Goal: Transaction & Acquisition: Book appointment/travel/reservation

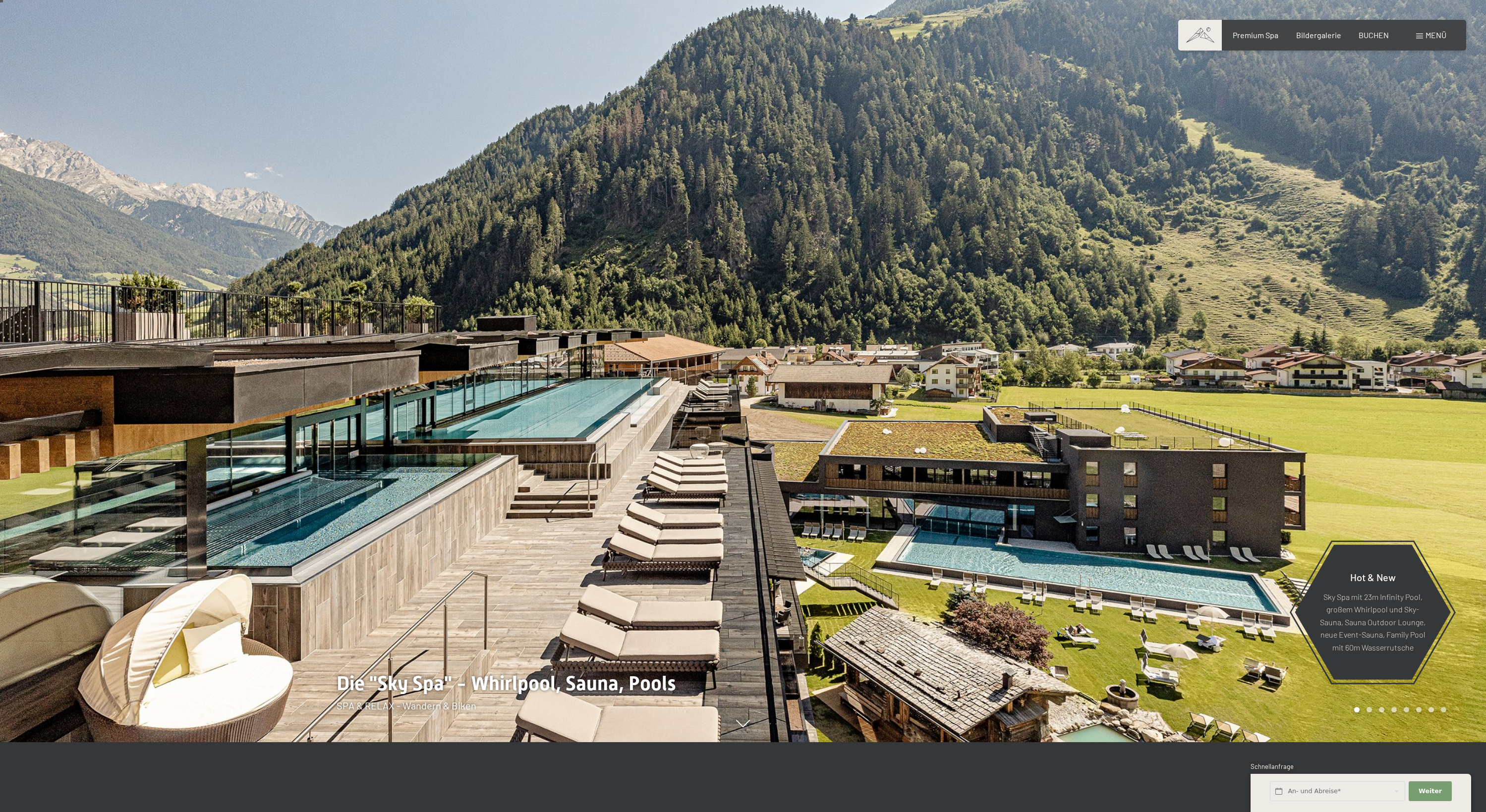
scroll to position [322, 0]
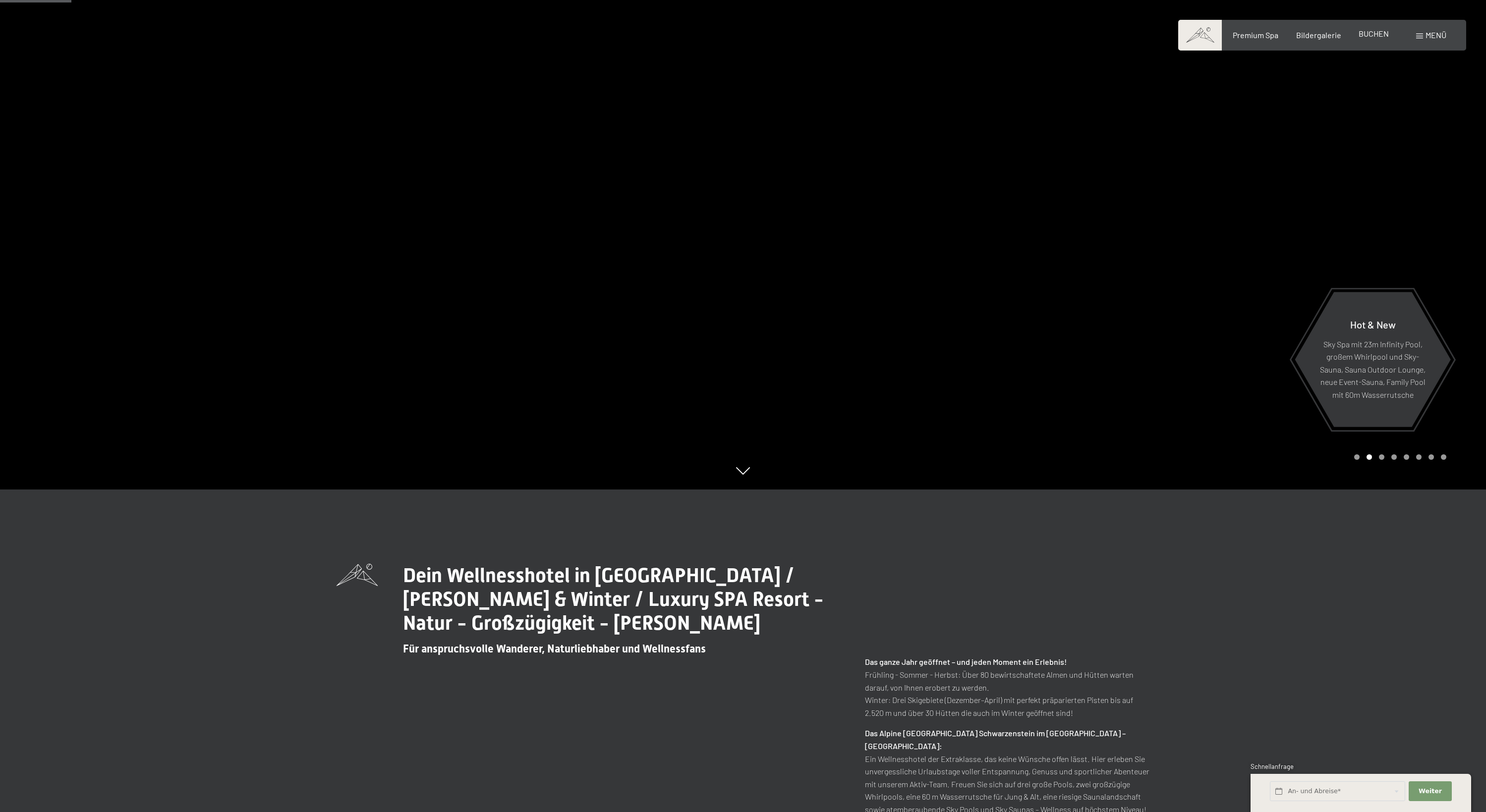
click at [1361, 38] on span "BUCHEN" at bounding box center [1374, 33] width 30 height 9
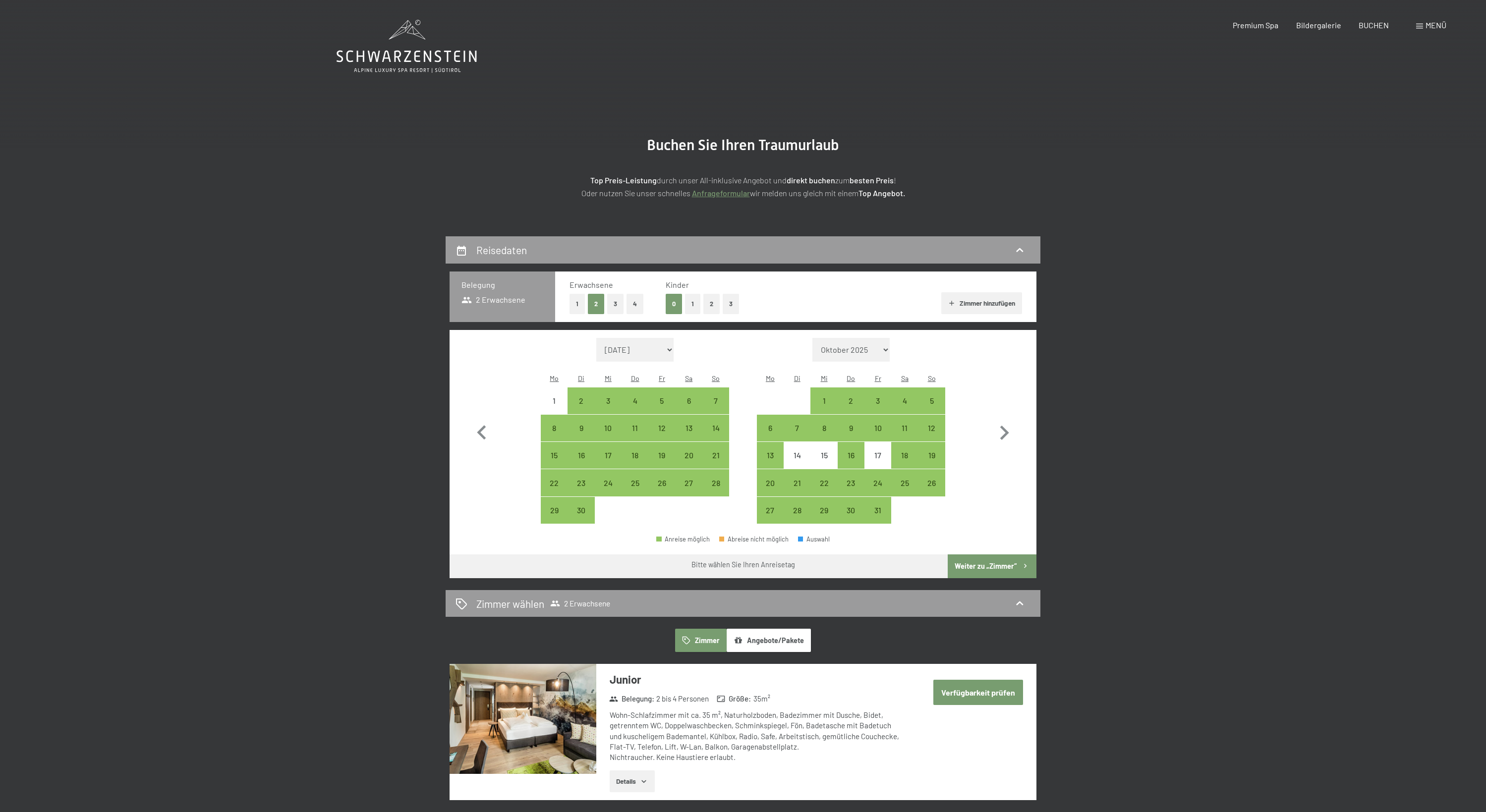
click at [622, 301] on button "3" at bounding box center [616, 304] width 16 height 20
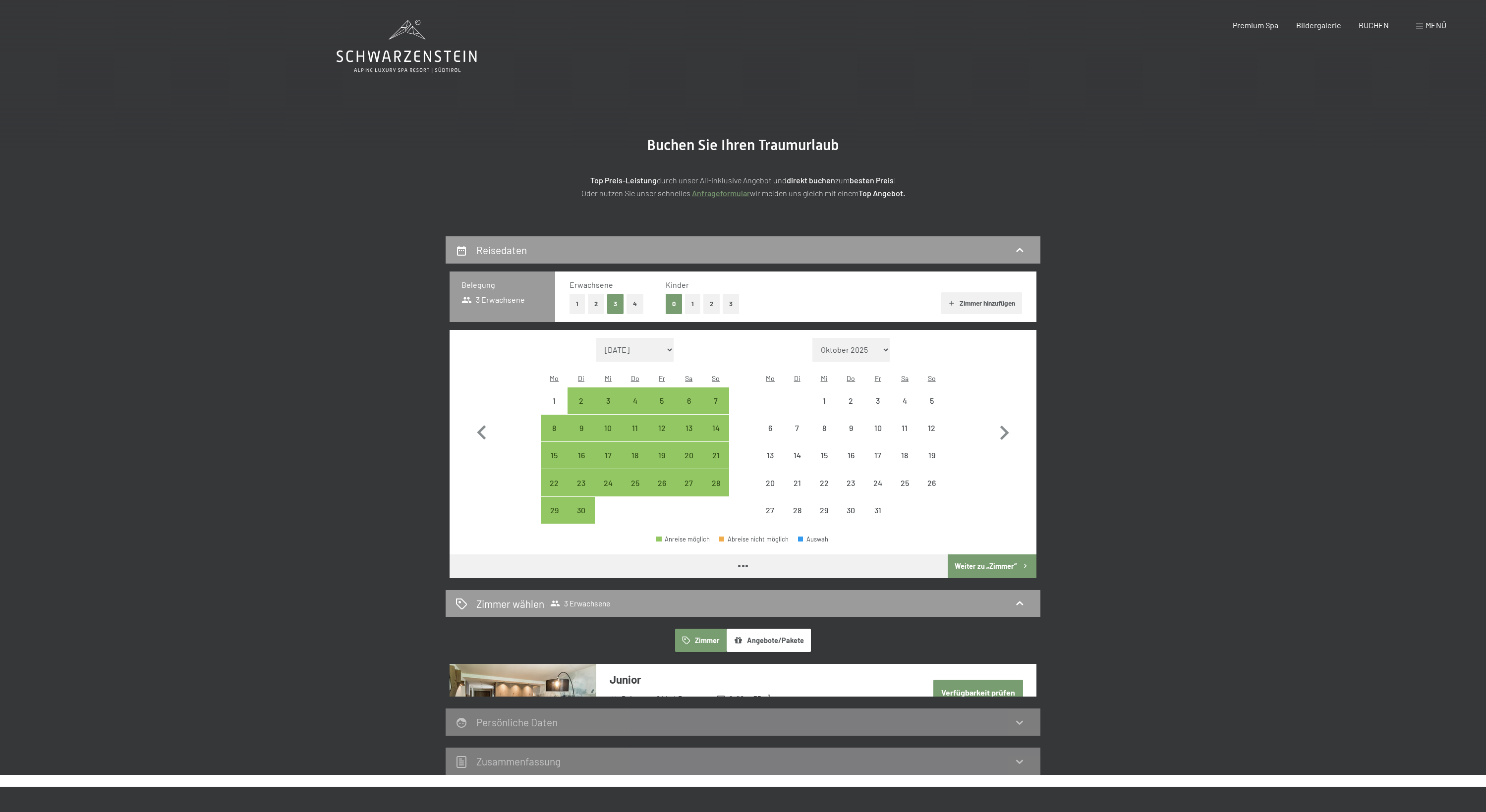
click at [719, 306] on button "2" at bounding box center [711, 304] width 16 height 20
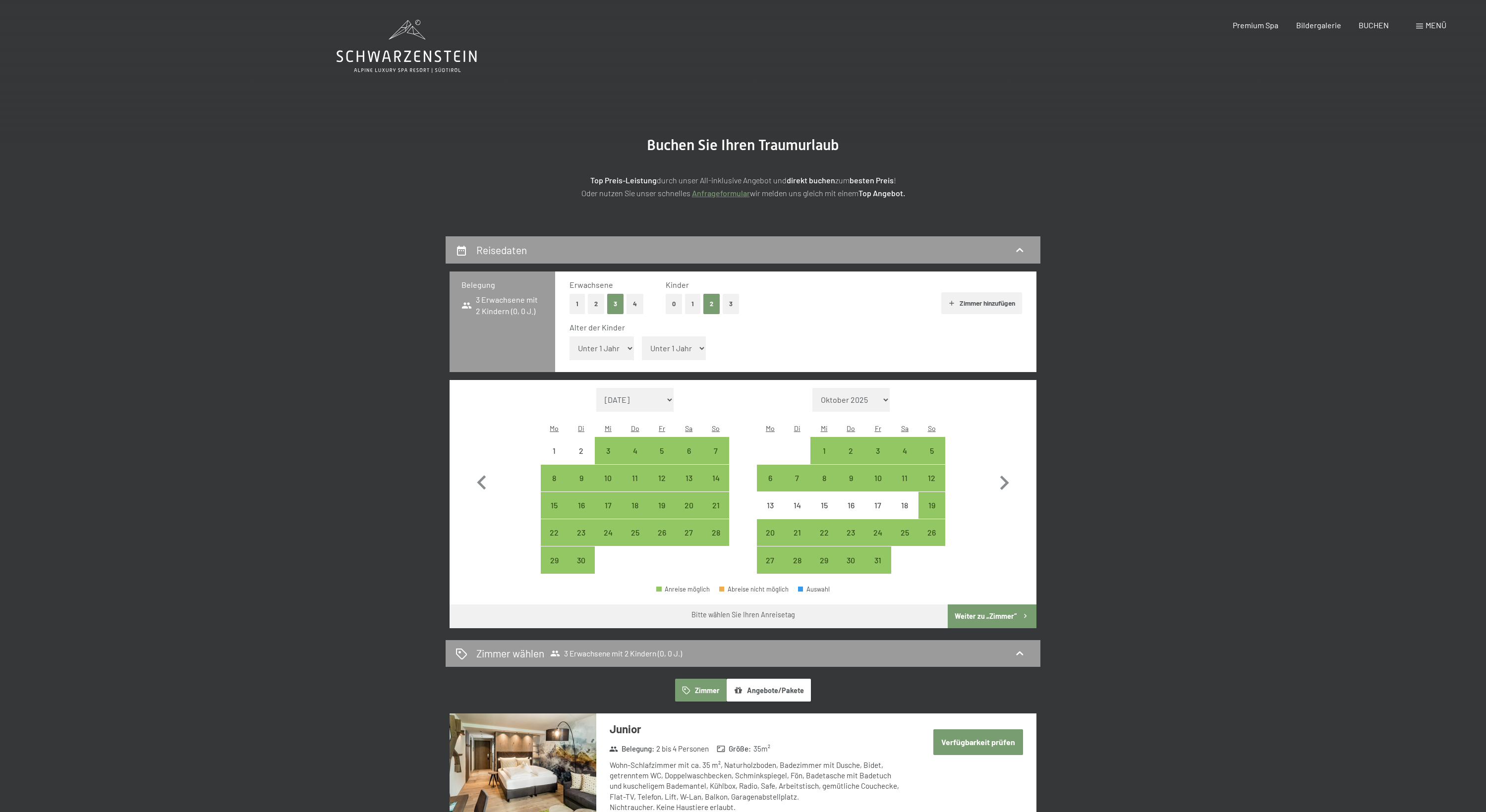
select select "16"
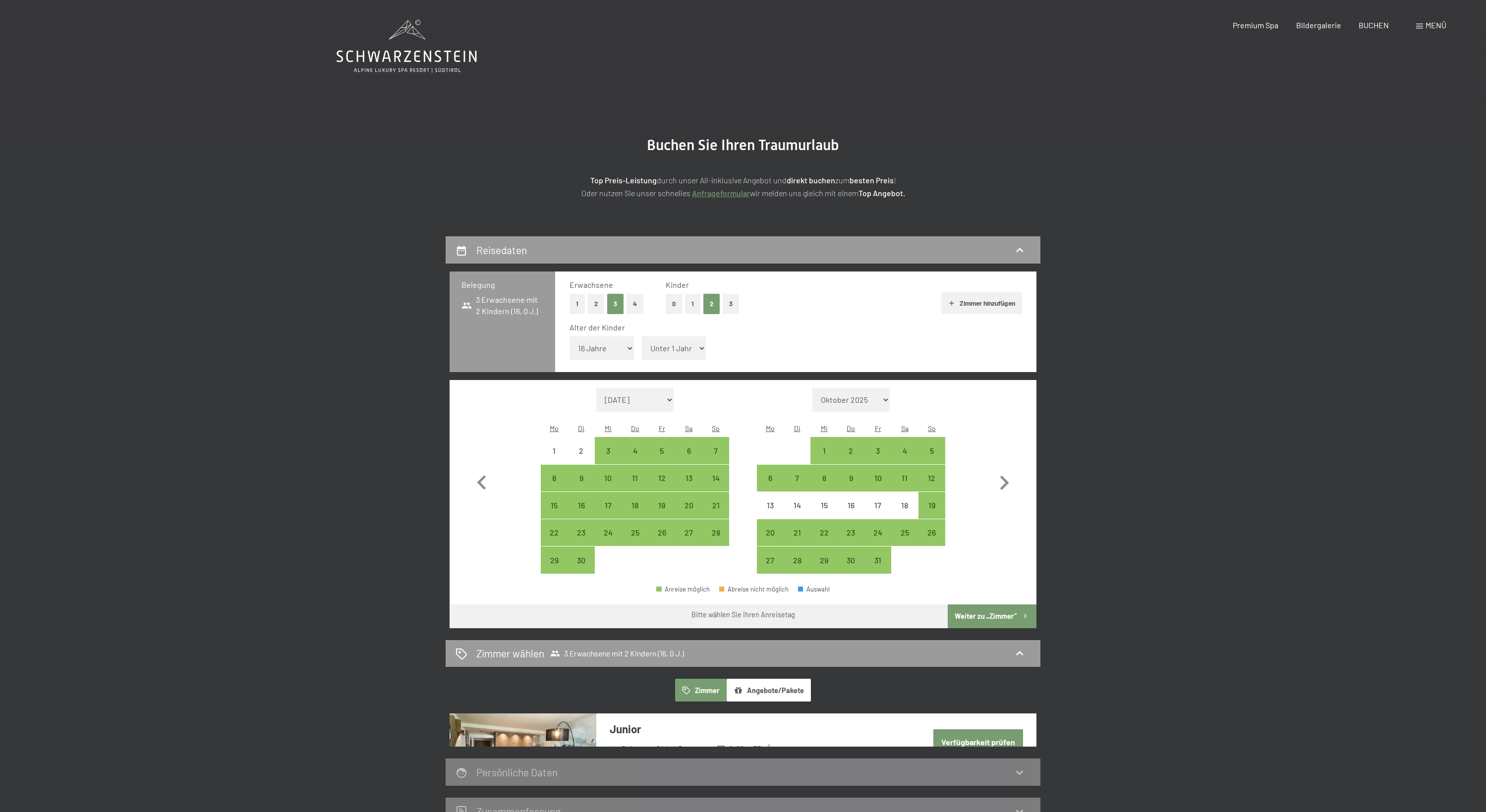
select select "13"
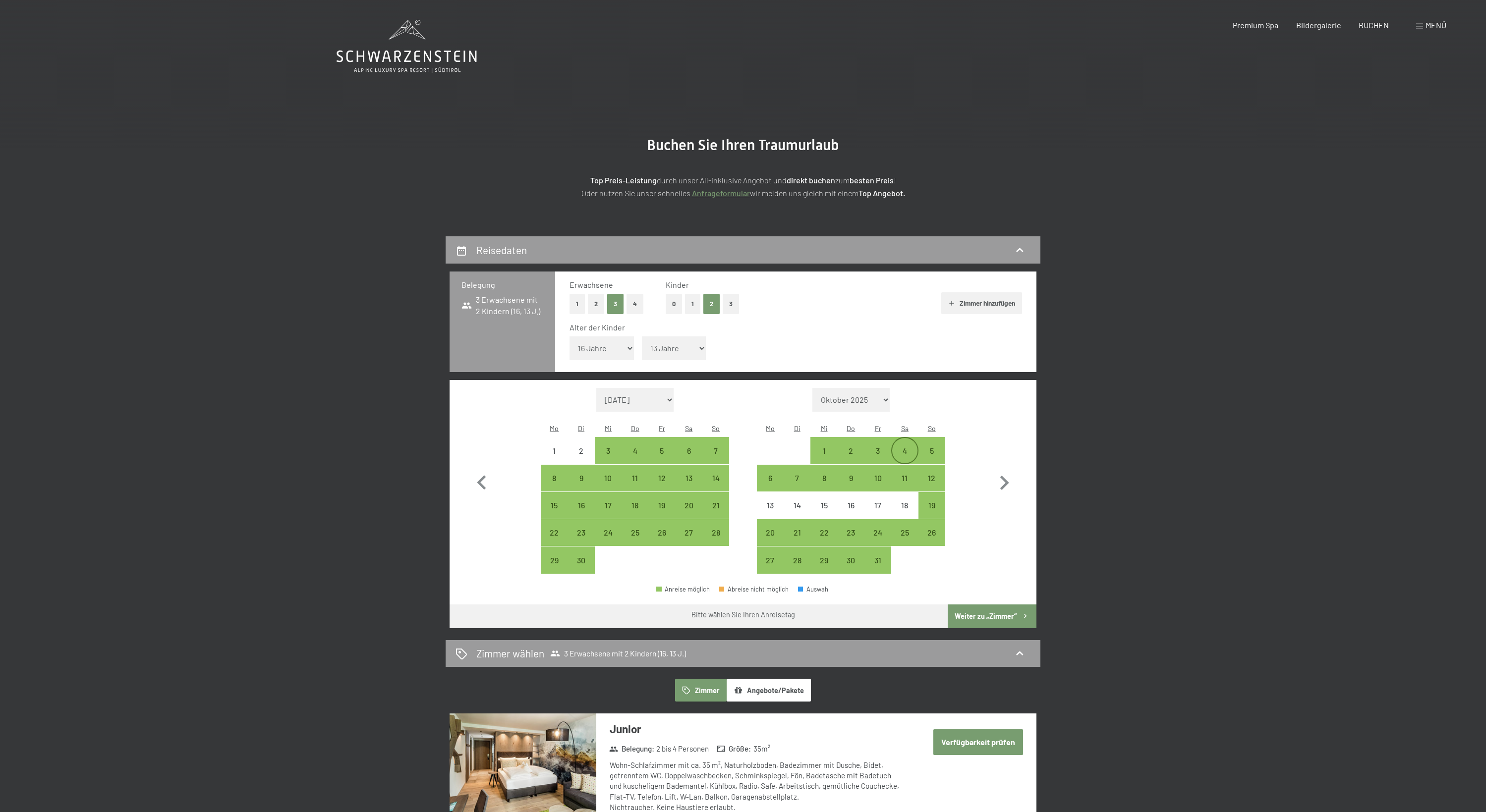
click at [902, 447] on div "4" at bounding box center [905, 459] width 25 height 25
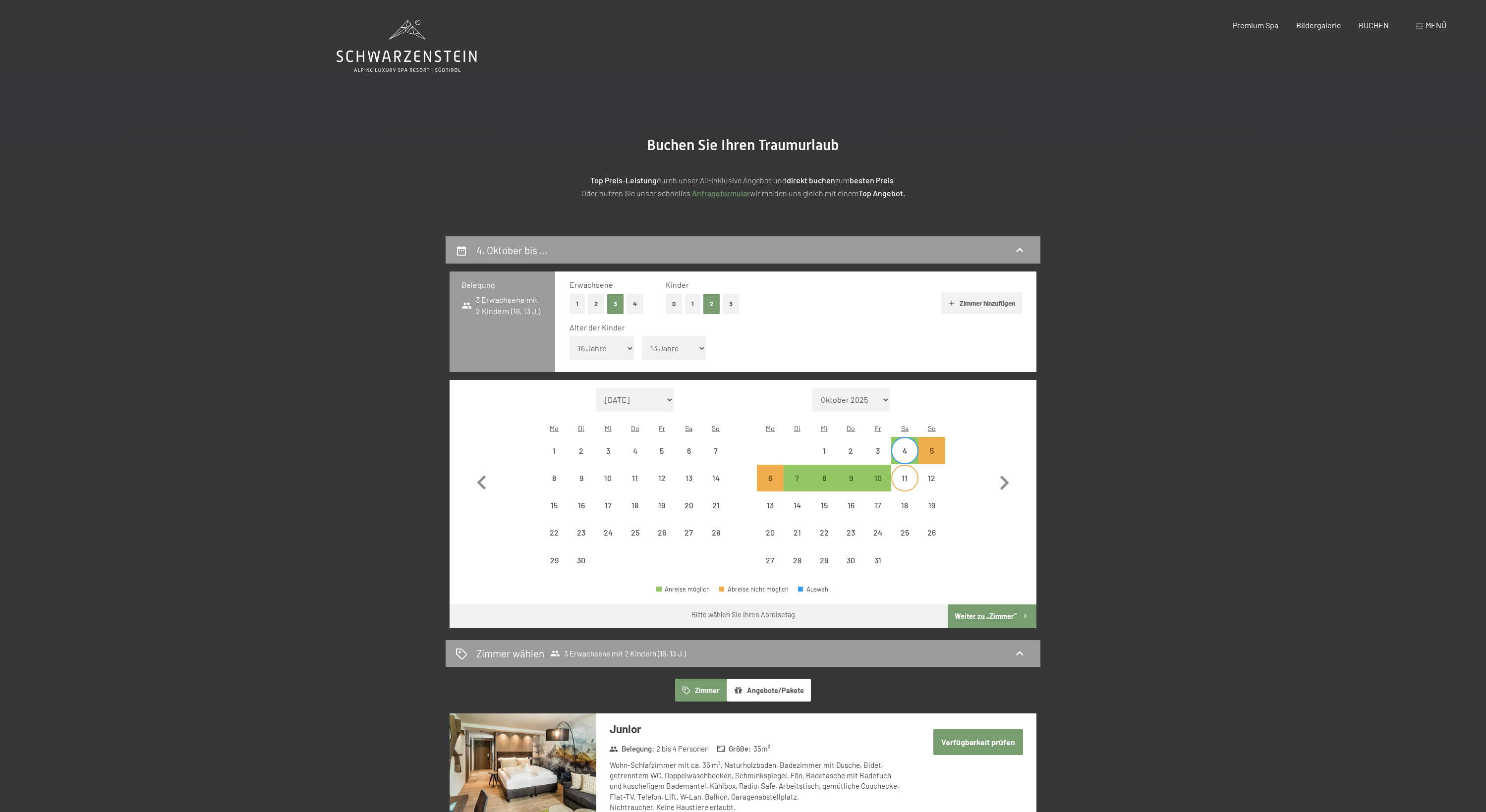
click at [905, 474] on div "11" at bounding box center [905, 486] width 25 height 25
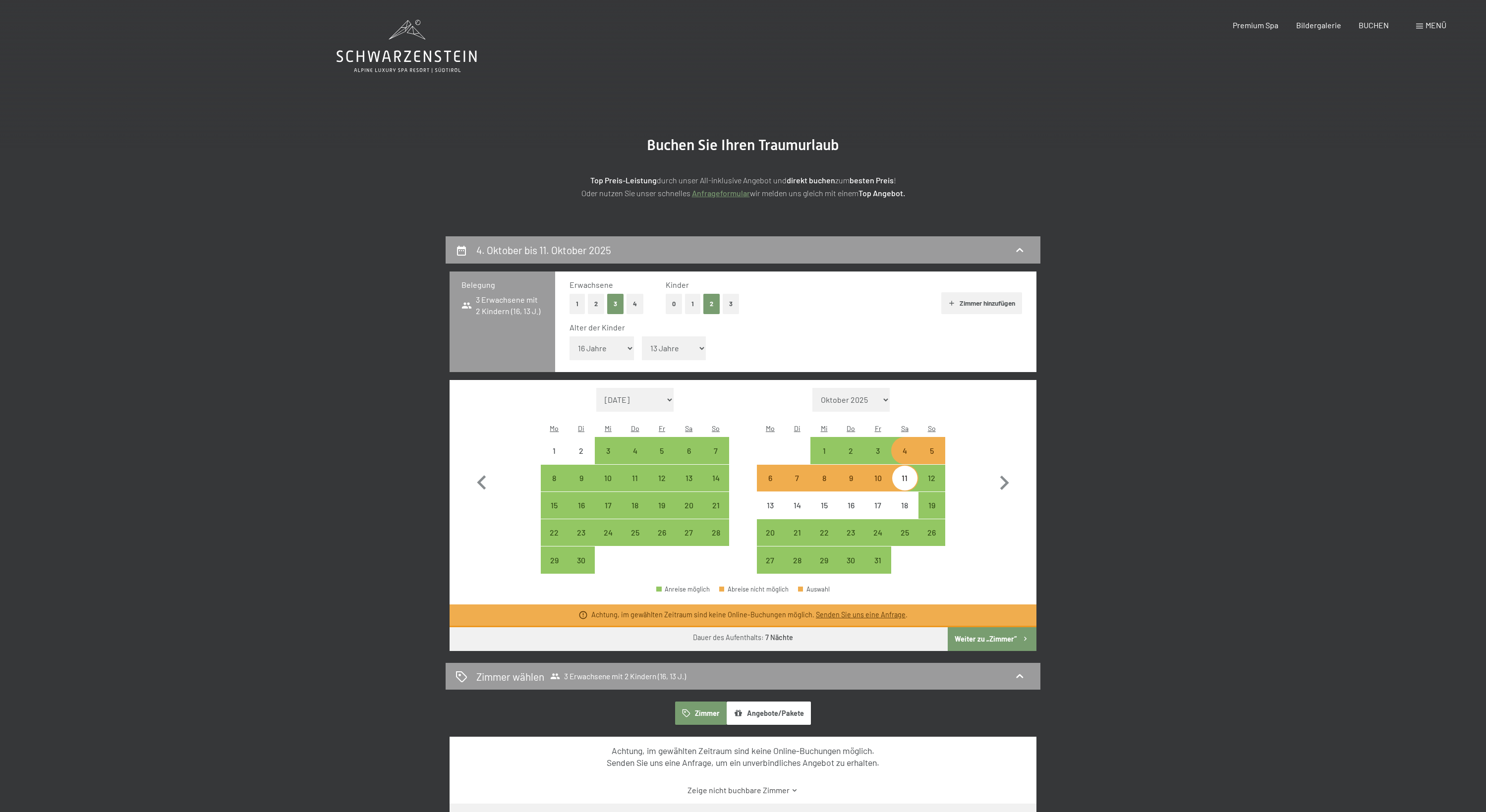
click at [907, 447] on div "4" at bounding box center [905, 459] width 25 height 25
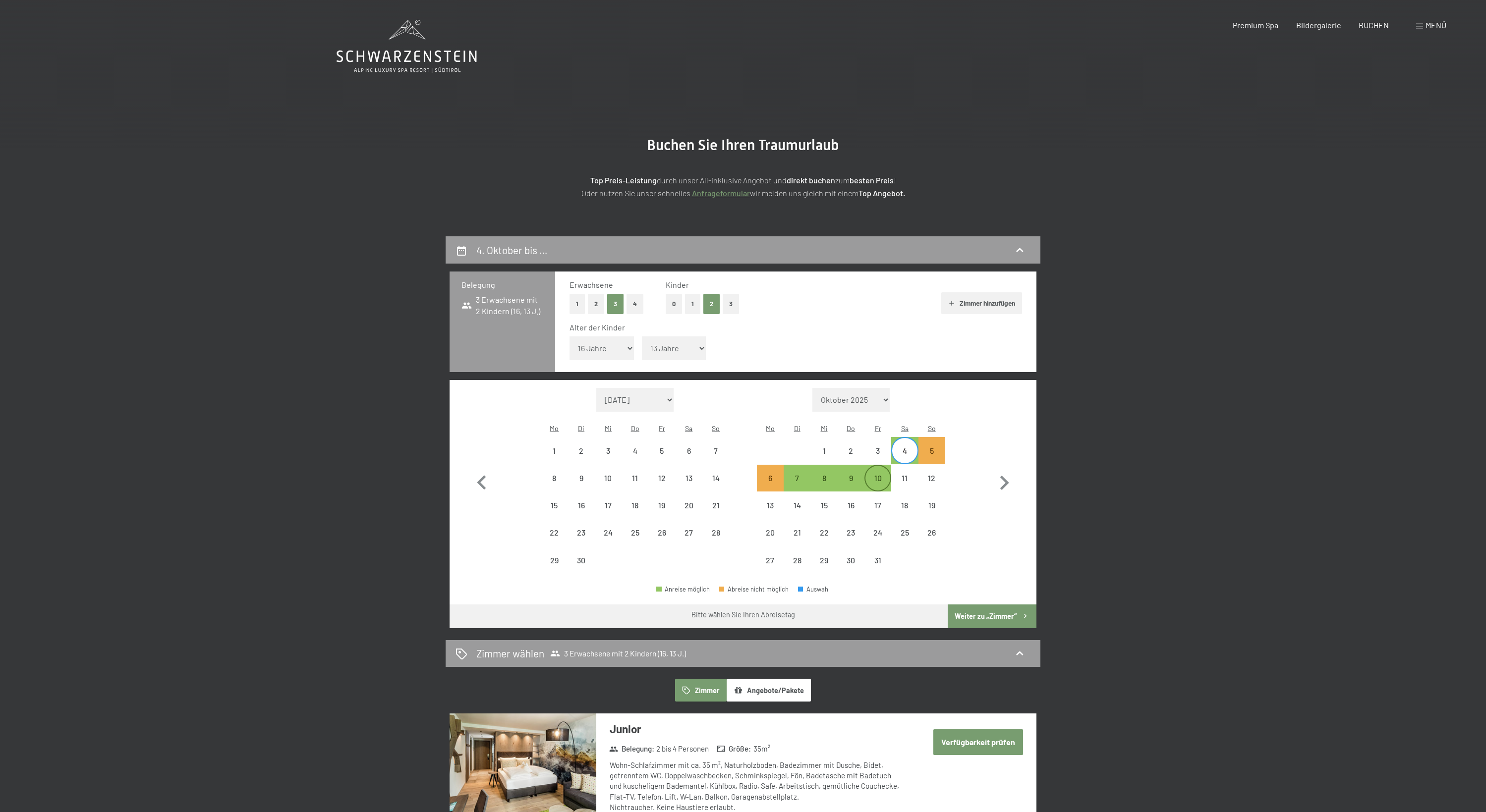
click at [874, 474] on div "10" at bounding box center [877, 486] width 25 height 25
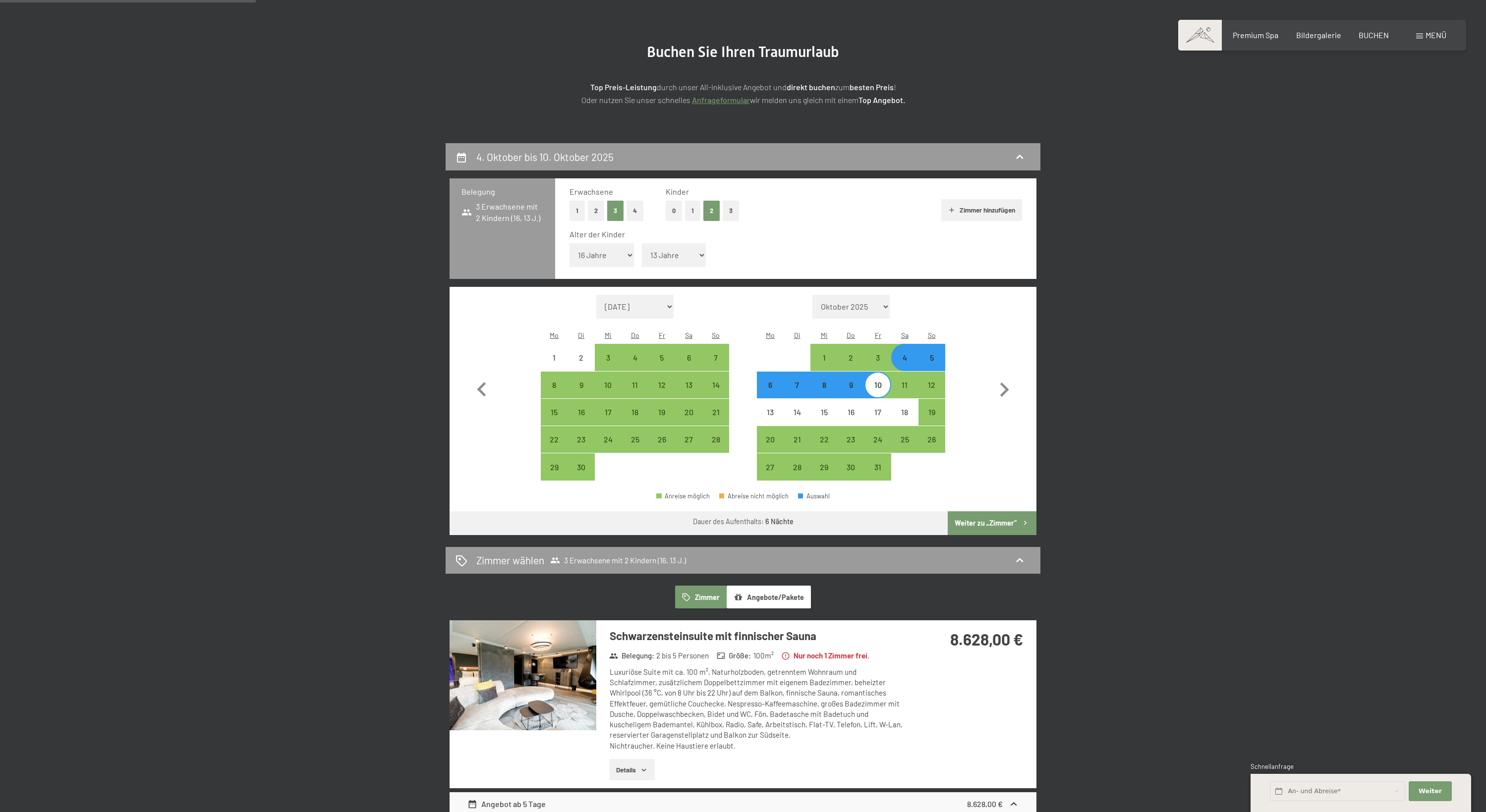
scroll to position [231, 0]
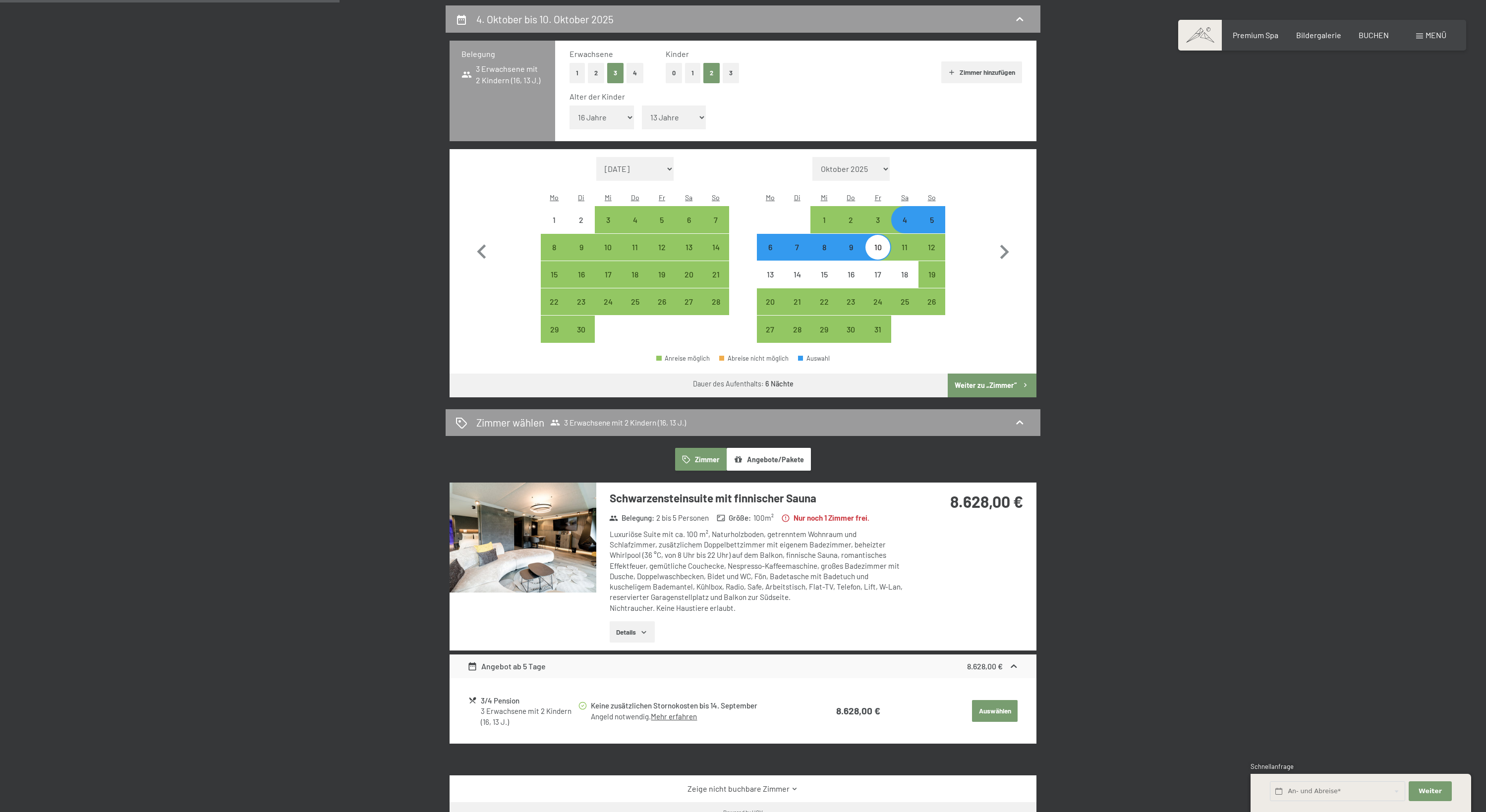
click at [574, 520] on img at bounding box center [523, 537] width 147 height 110
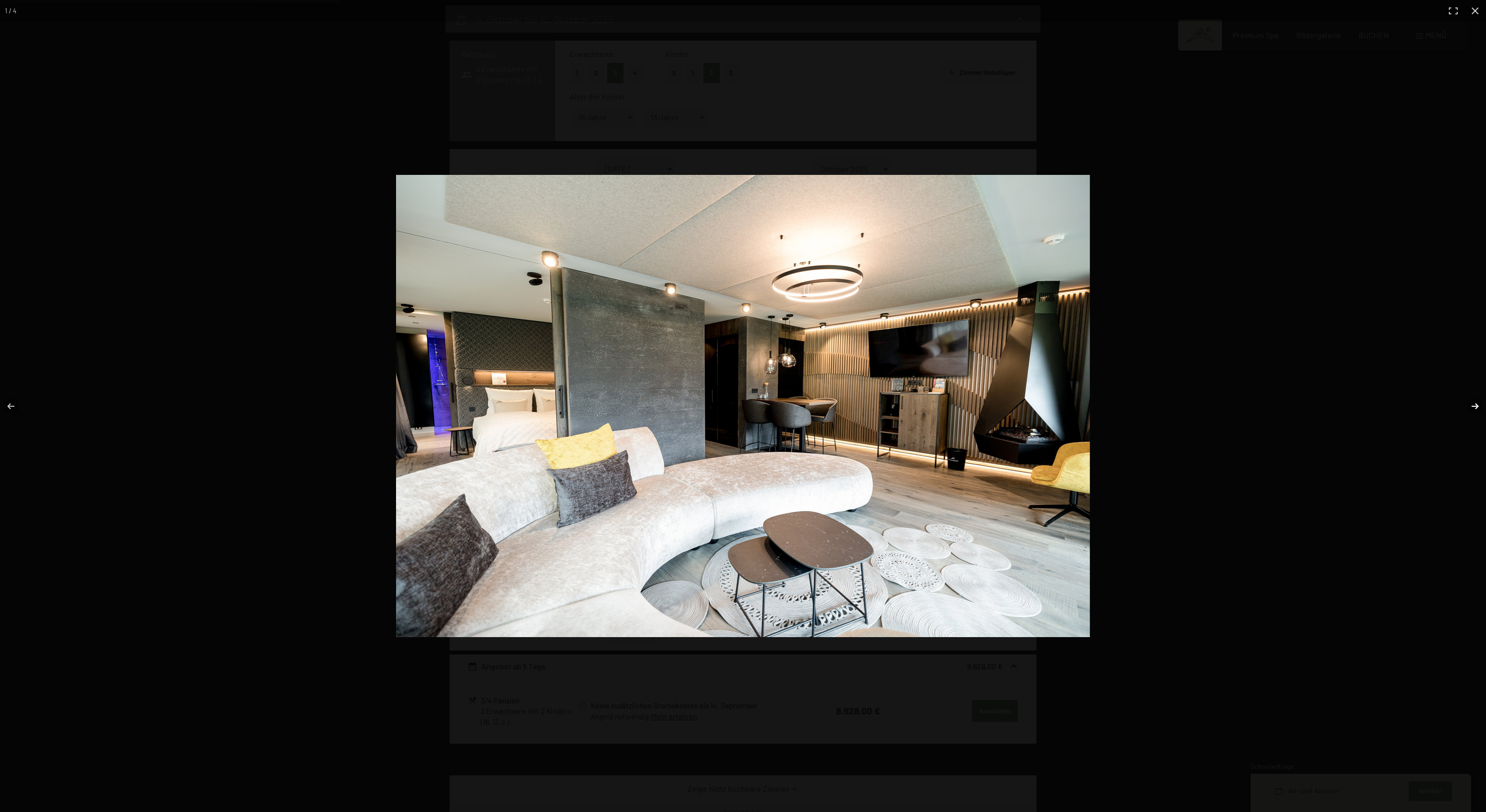
click at [1476, 400] on button "button" at bounding box center [1469, 407] width 35 height 50
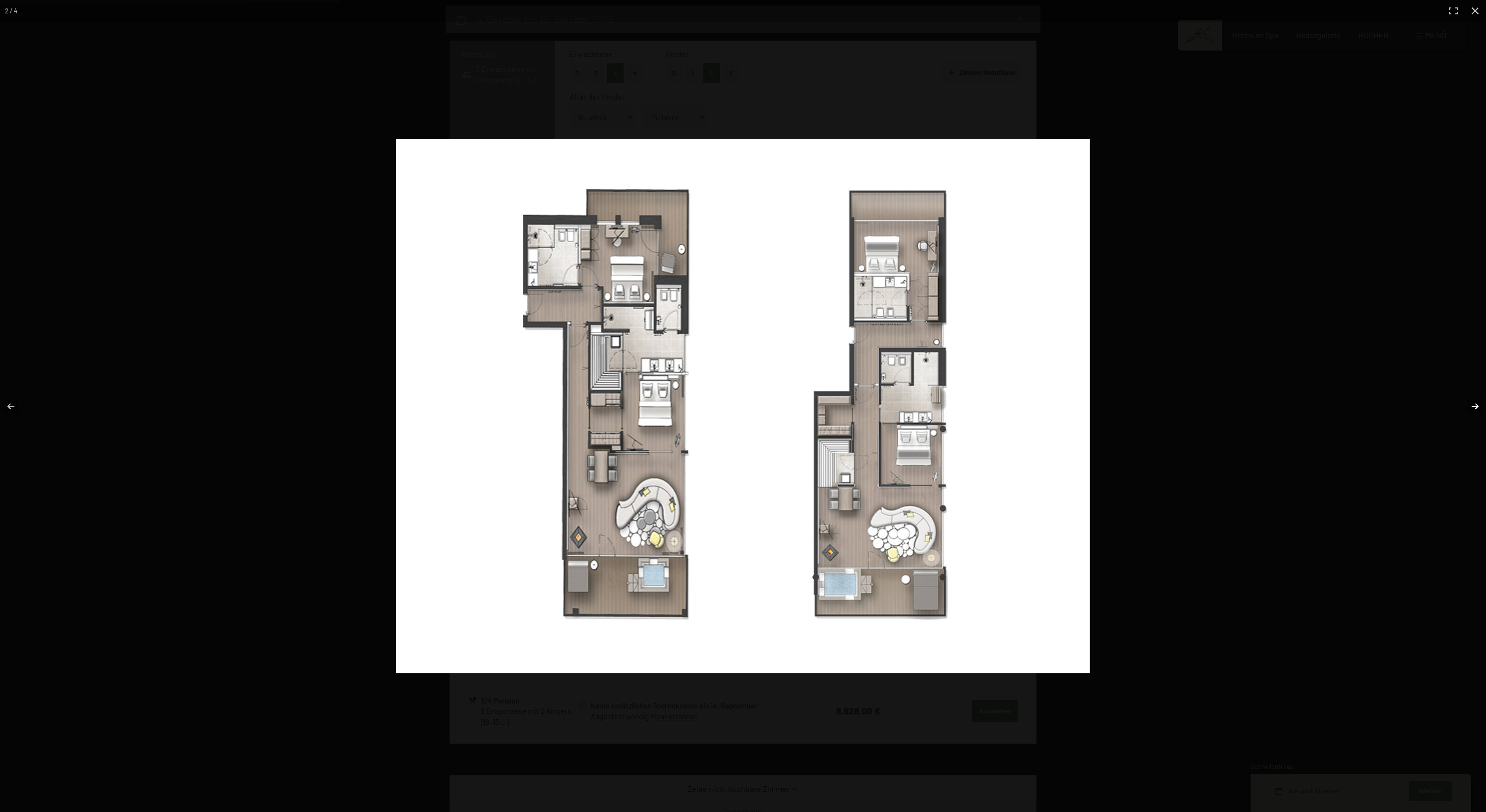
click at [1476, 400] on button "button" at bounding box center [1469, 407] width 35 height 50
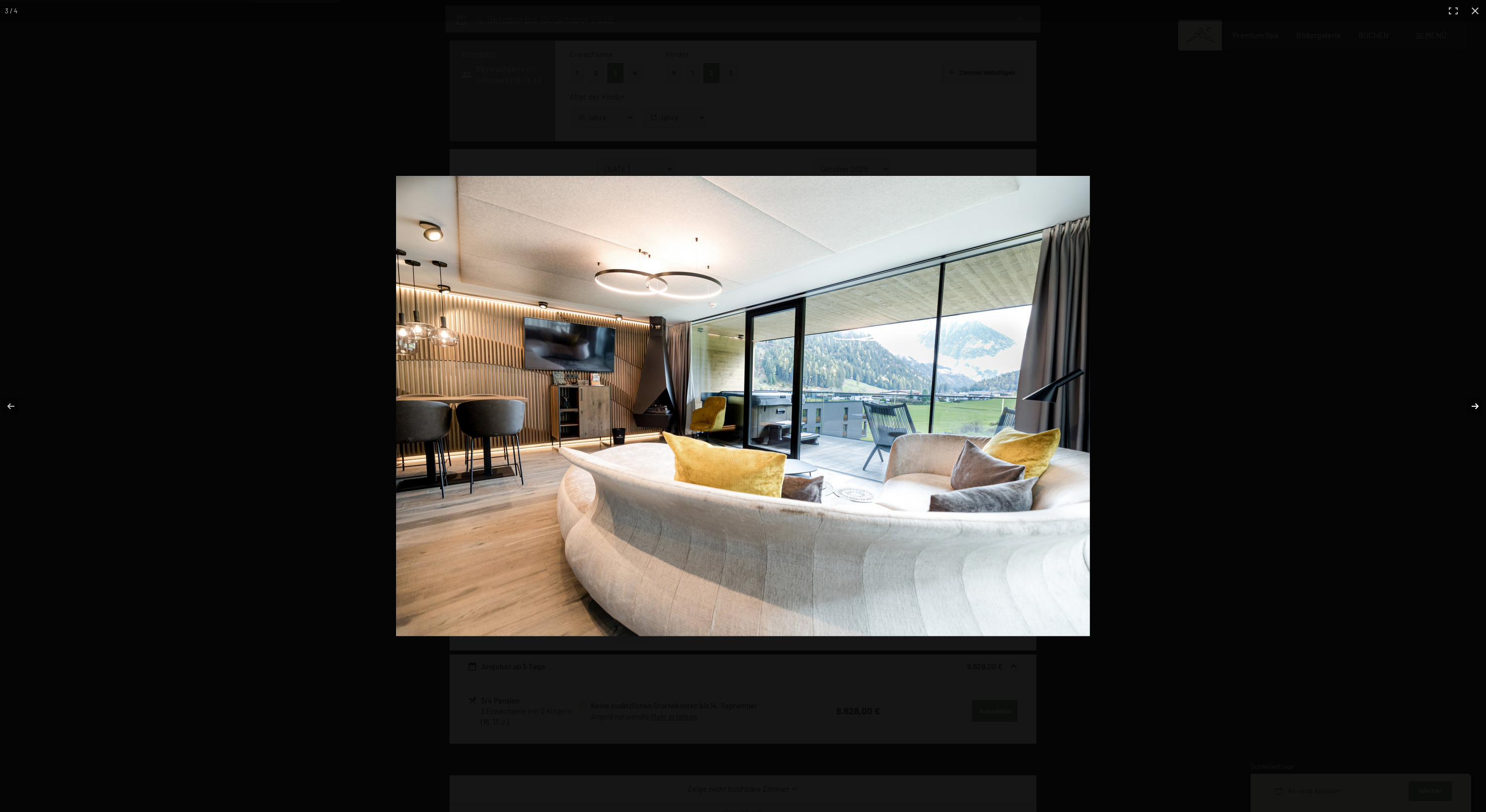
click at [1476, 400] on button "button" at bounding box center [1469, 407] width 35 height 50
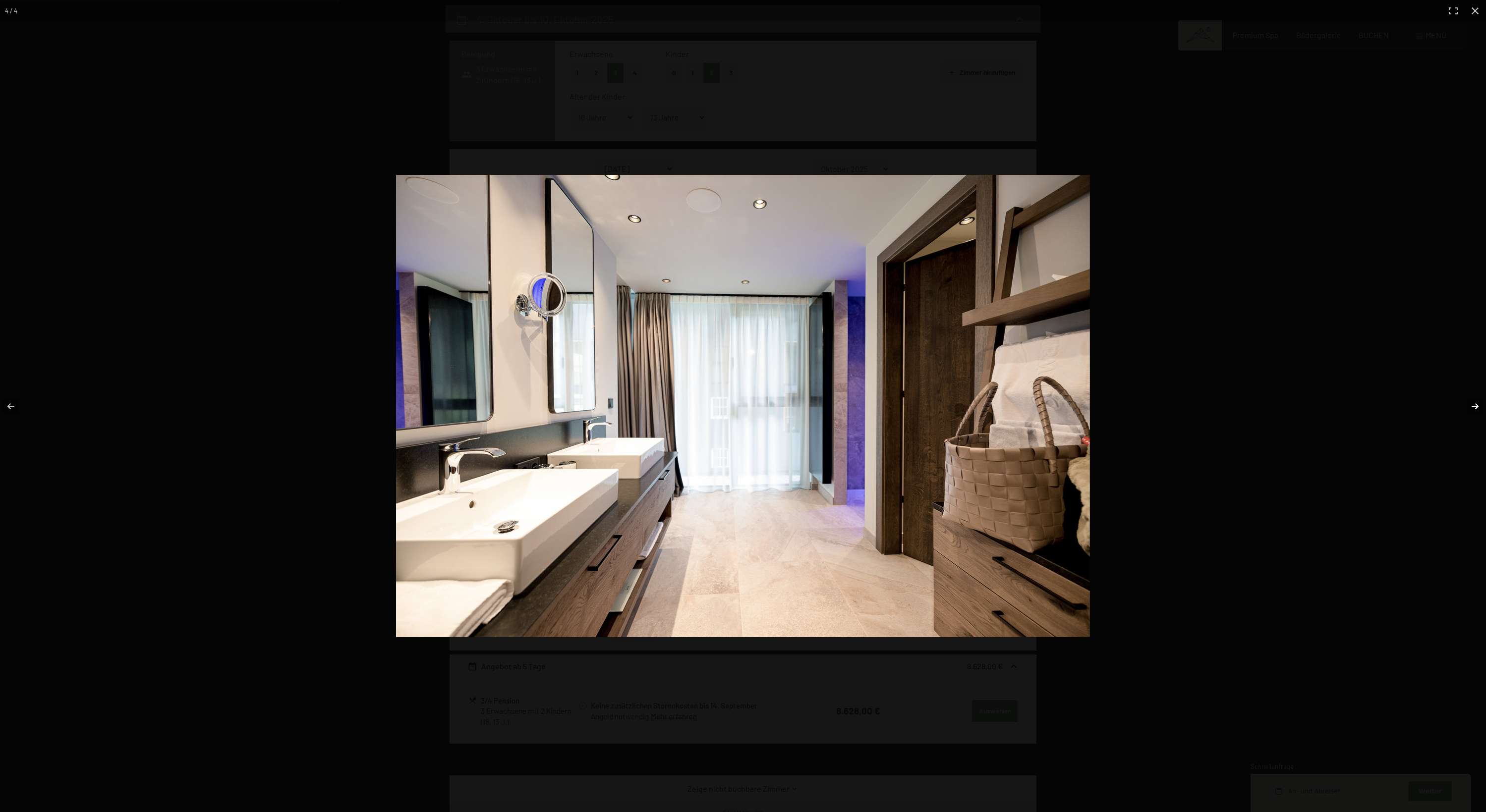
click at [1476, 400] on button "button" at bounding box center [1469, 407] width 35 height 50
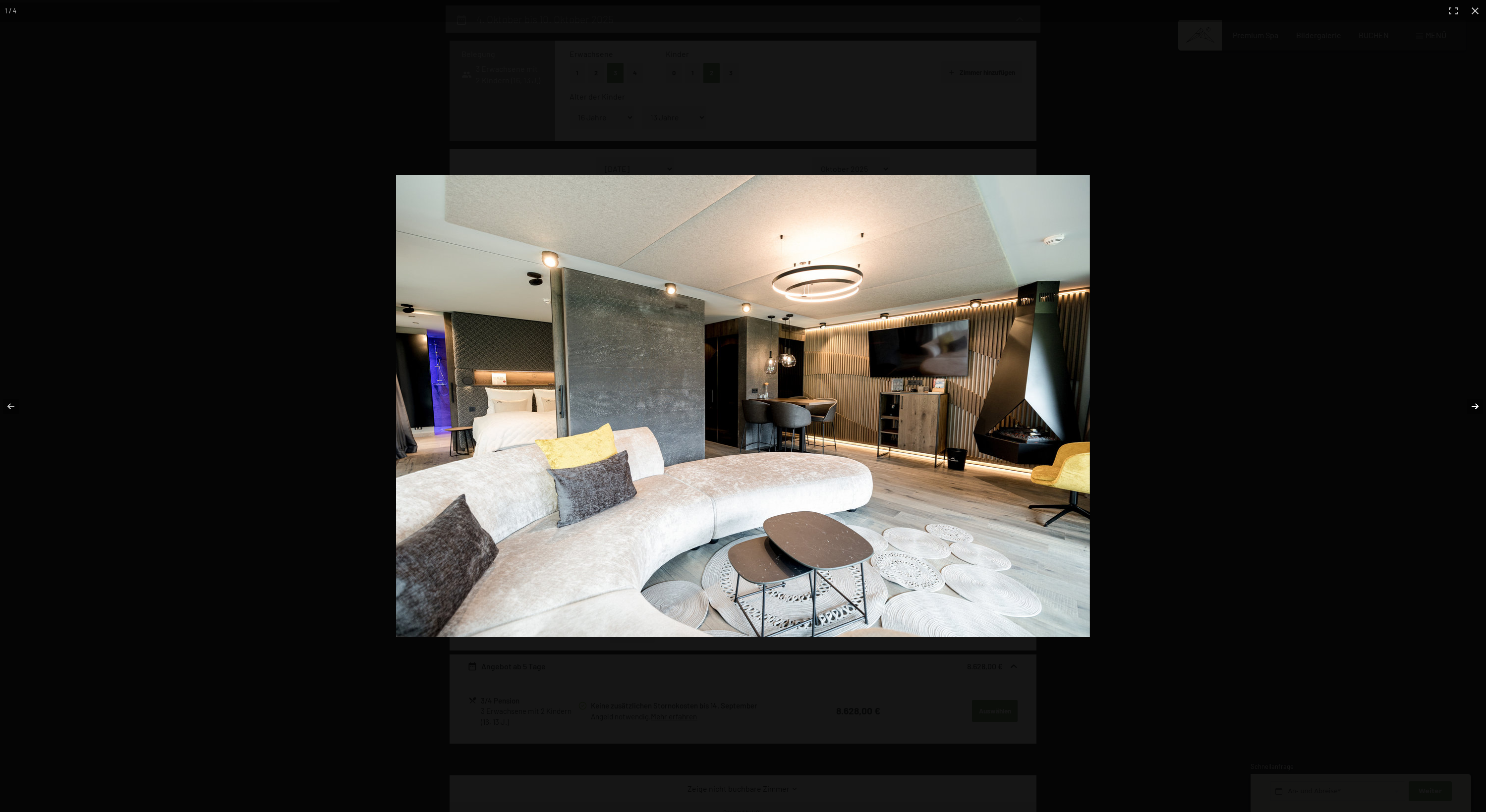
click at [1476, 400] on button "button" at bounding box center [1469, 407] width 35 height 50
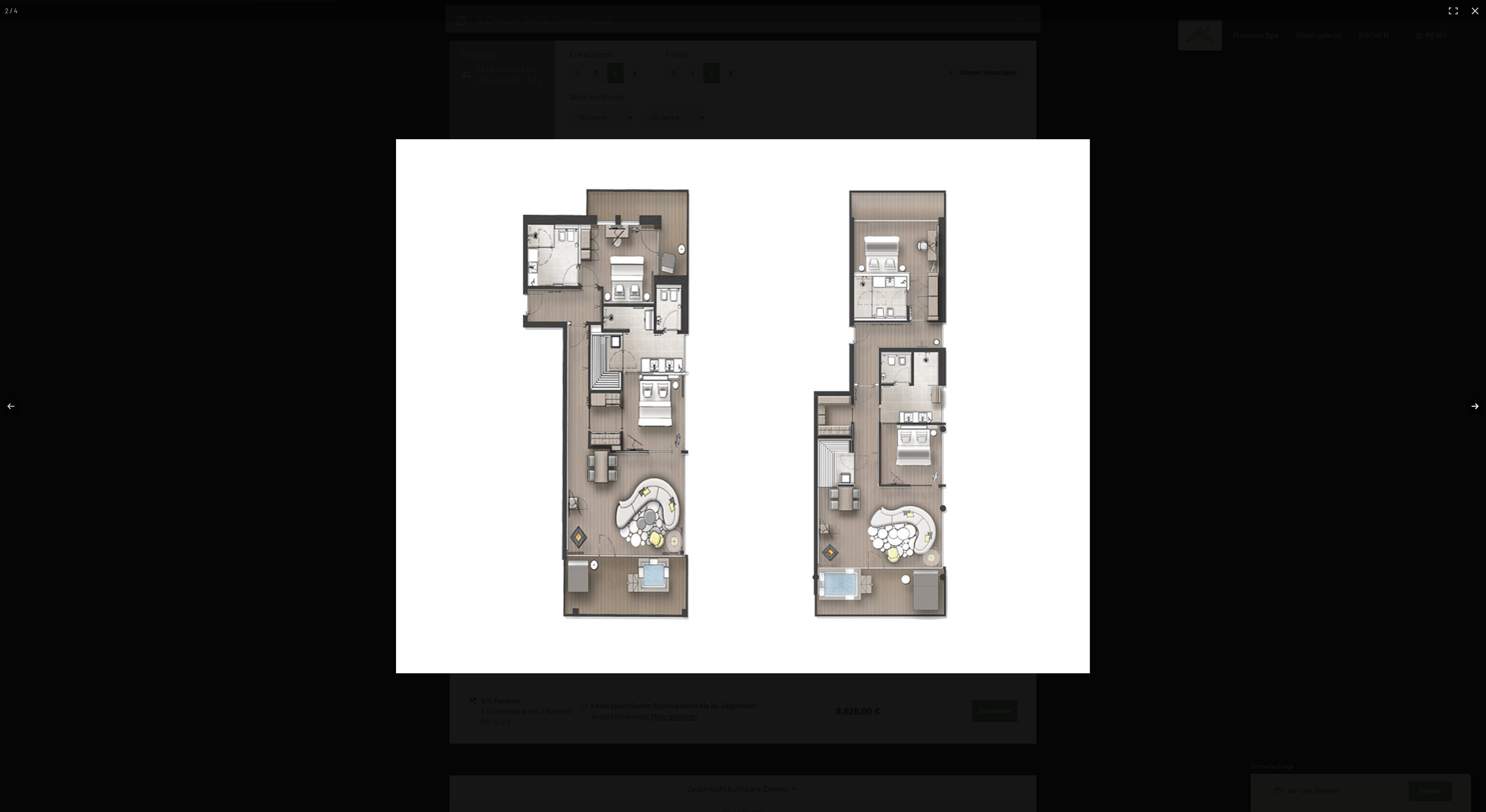
click at [1476, 400] on button "button" at bounding box center [1469, 407] width 35 height 50
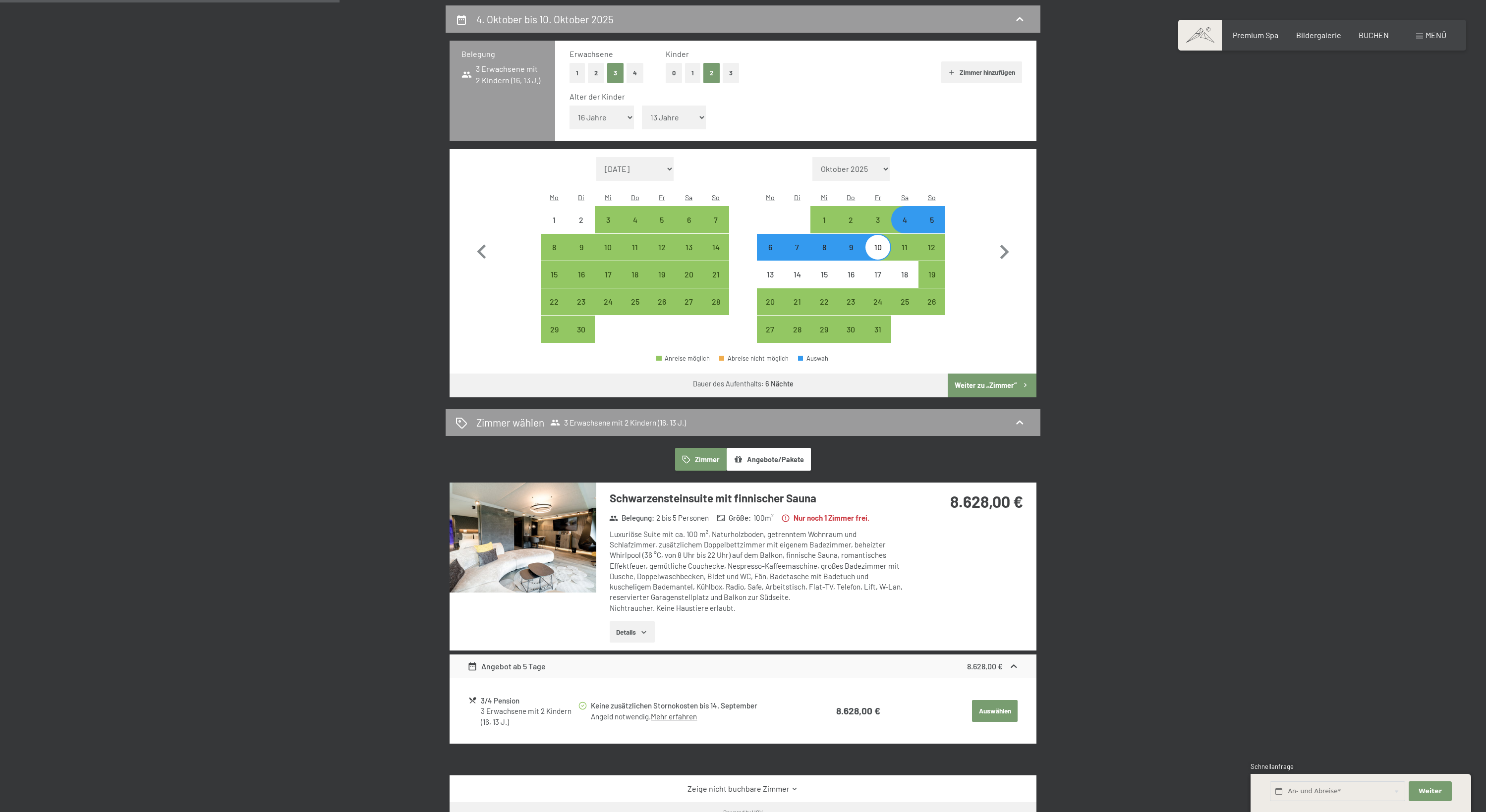
click at [0, 0] on button "button" at bounding box center [0, 0] width 0 height 0
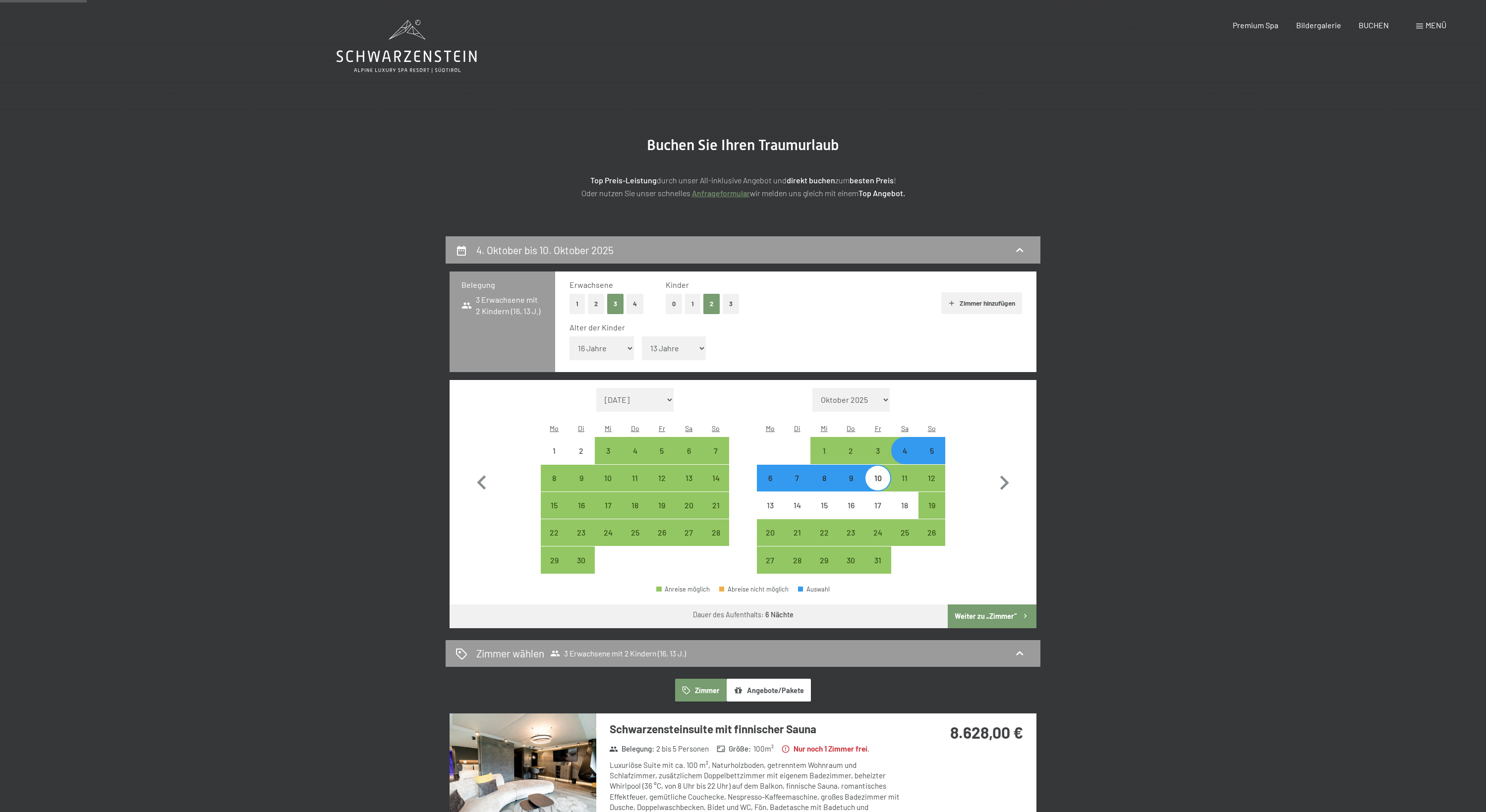
scroll to position [0, 0]
click at [958, 306] on button "Zimmer hinzufügen" at bounding box center [982, 303] width 81 height 22
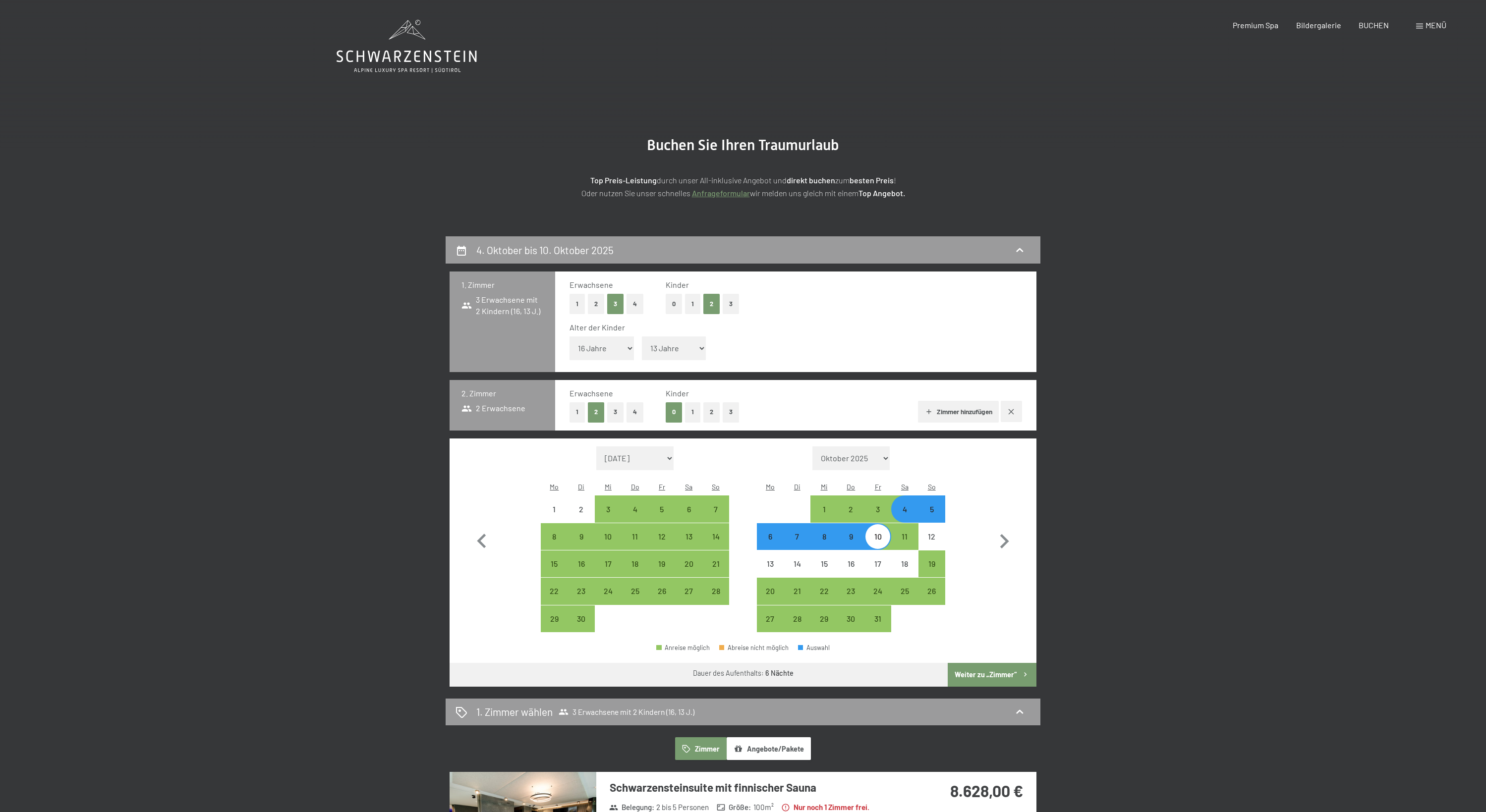
click at [583, 306] on button "1" at bounding box center [577, 304] width 16 height 20
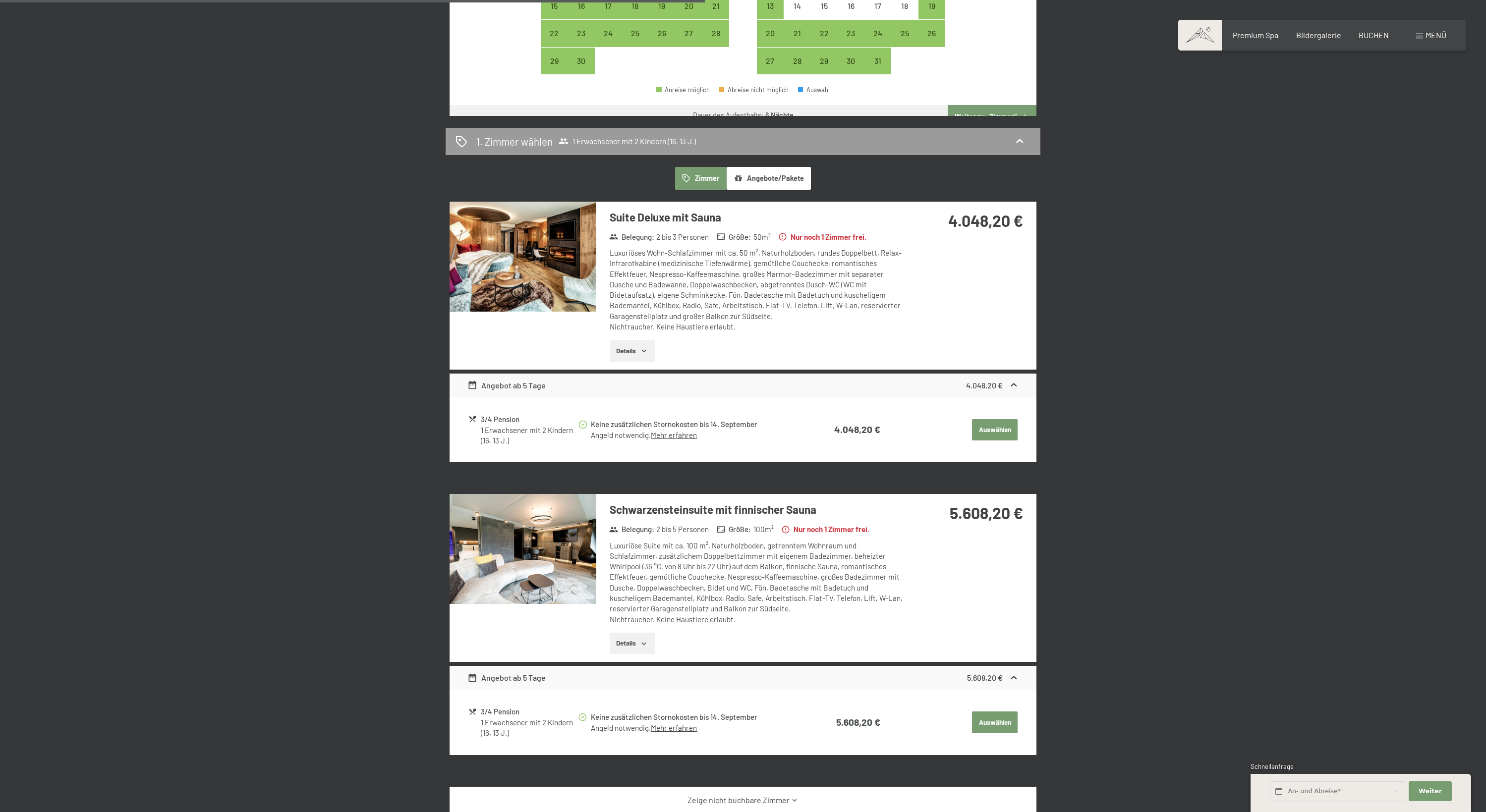
scroll to position [368, 0]
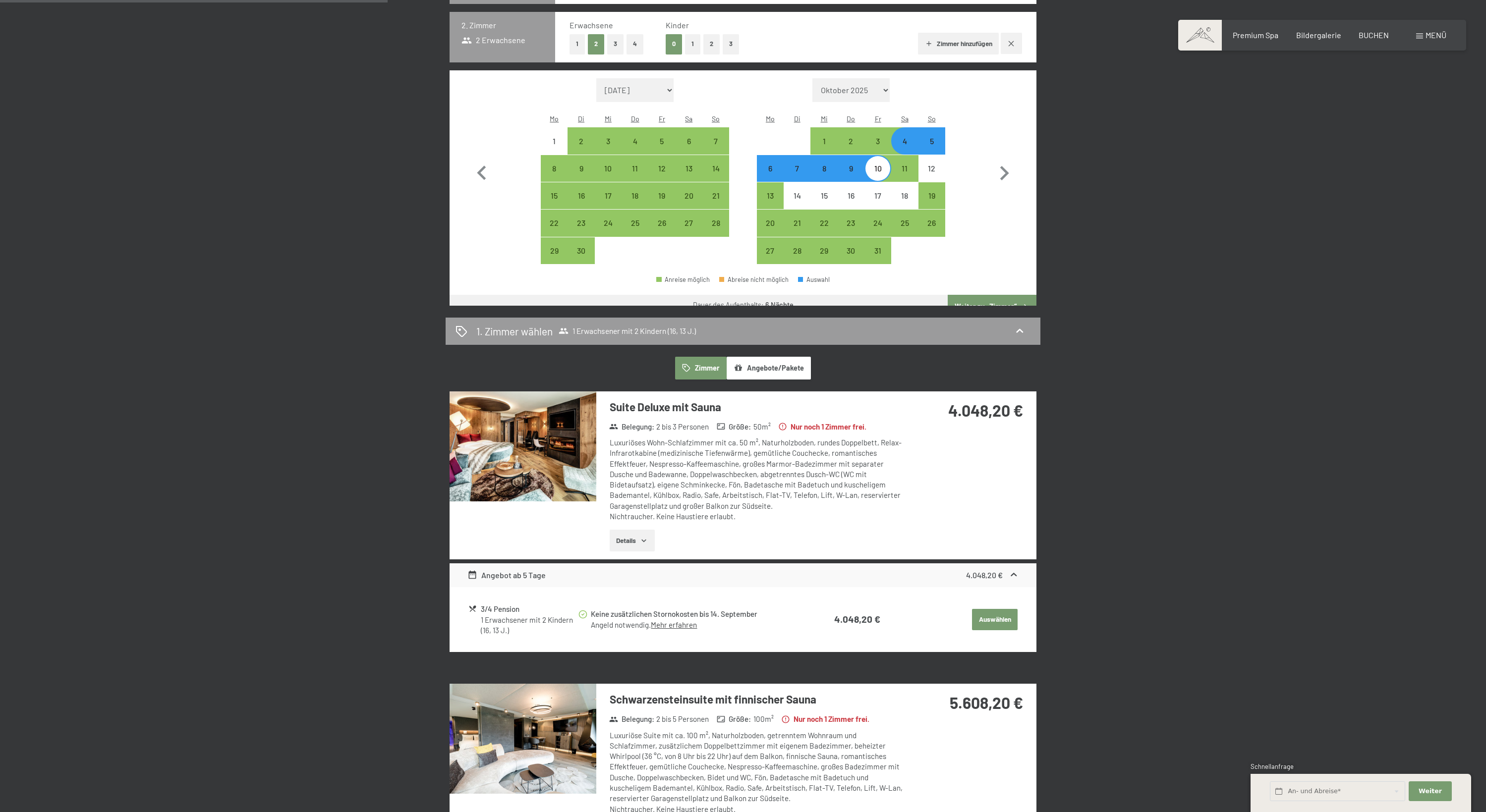
click at [556, 457] on img at bounding box center [523, 446] width 147 height 110
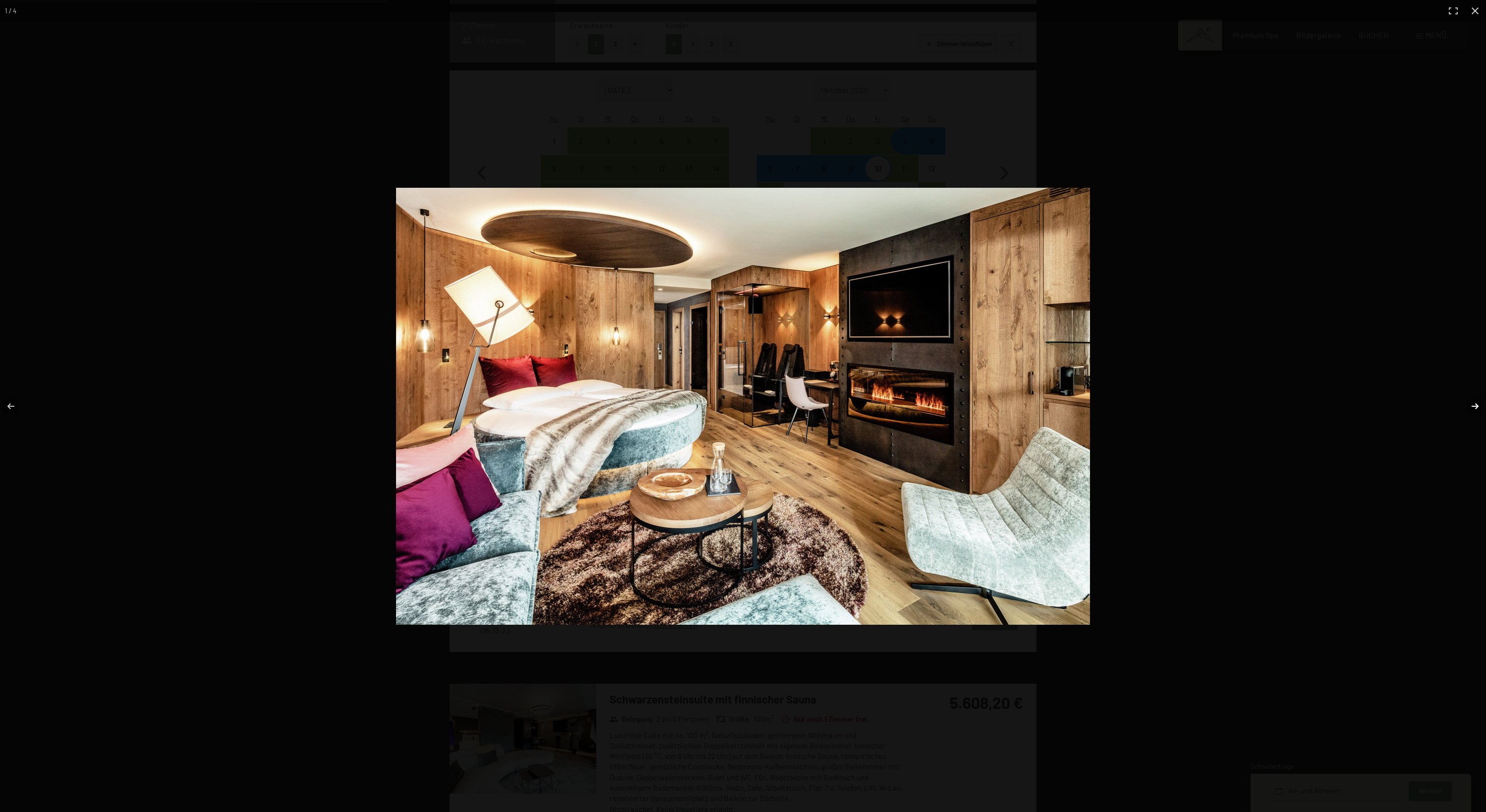
click at [1479, 408] on button "button" at bounding box center [1469, 407] width 35 height 50
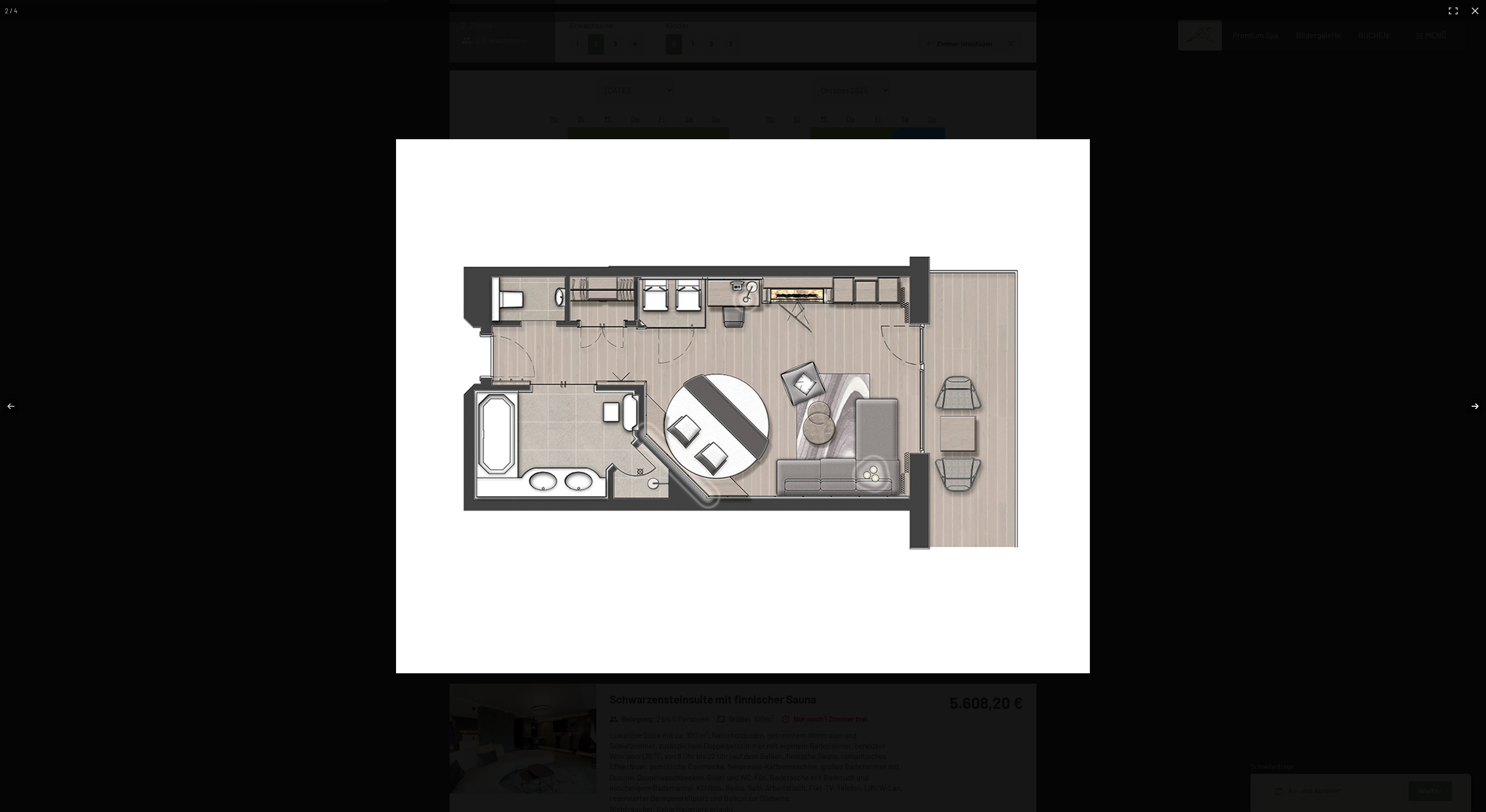
click at [1479, 408] on button "button" at bounding box center [1469, 407] width 35 height 50
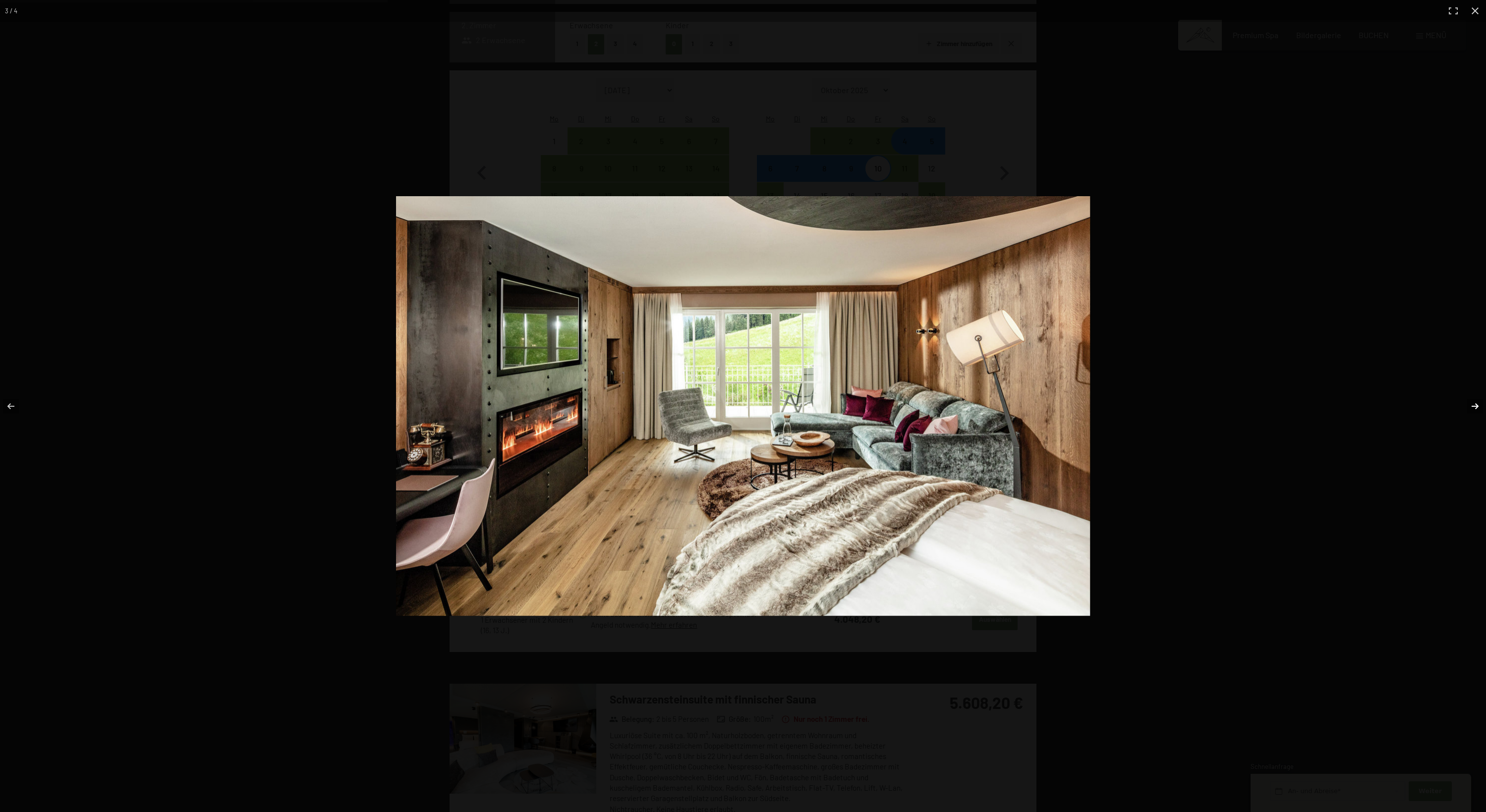
click at [1479, 408] on button "button" at bounding box center [1469, 407] width 35 height 50
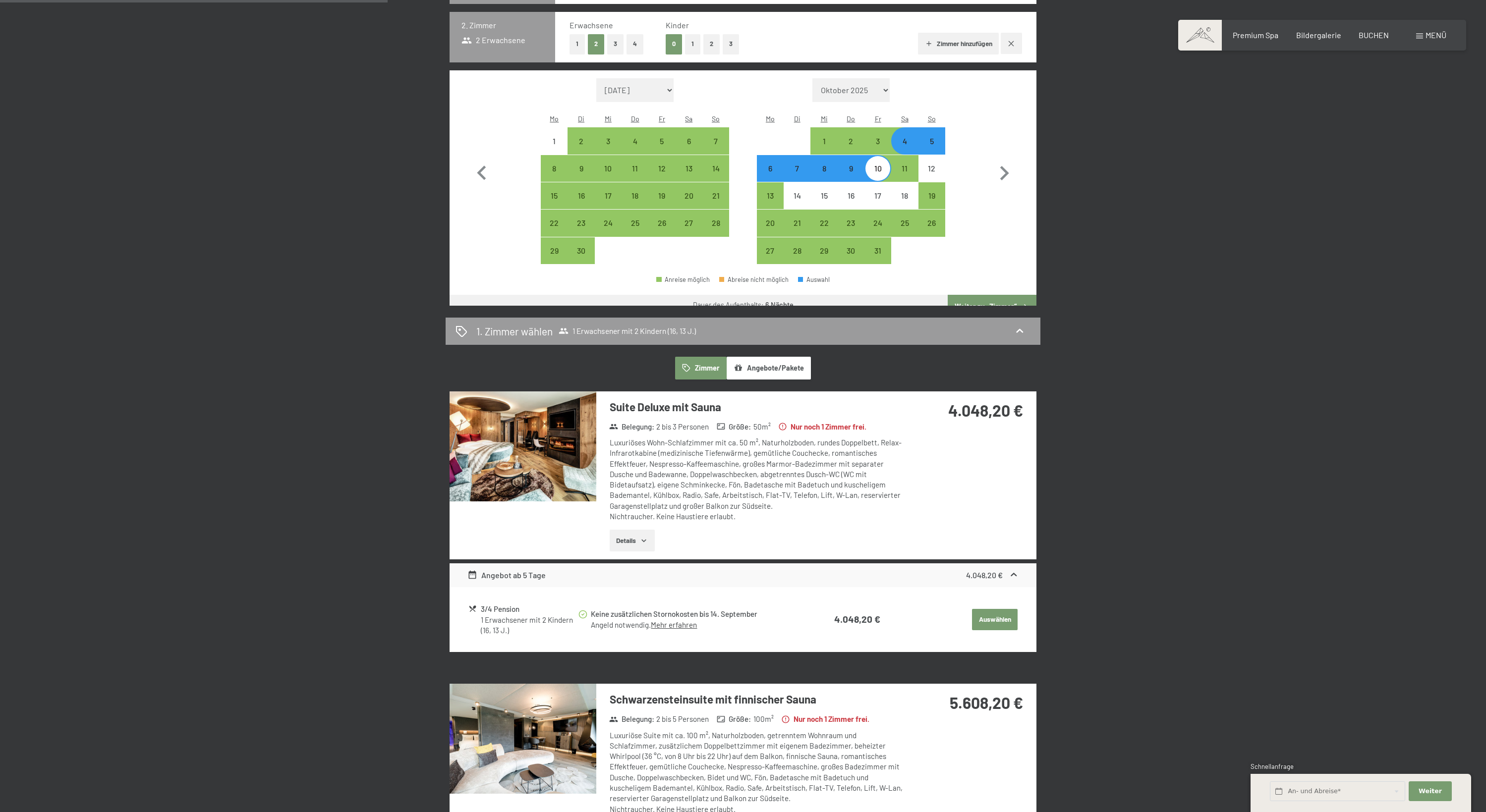
click at [0, 0] on div at bounding box center [0, 0] width 0 height 0
